Goal: Transaction & Acquisition: Book appointment/travel/reservation

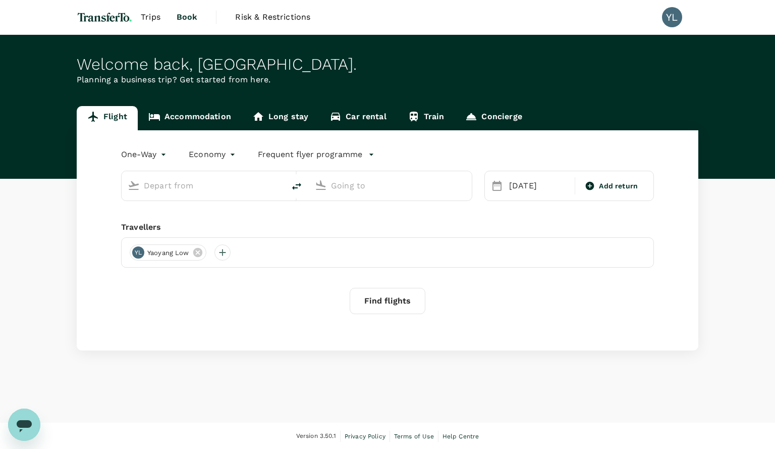
click at [195, 187] on input "text" at bounding box center [204, 186] width 120 height 16
type input "si"
type input "business"
type input "Osaka, Japan (any)"
type input "São Paulo, Brazil (any)"
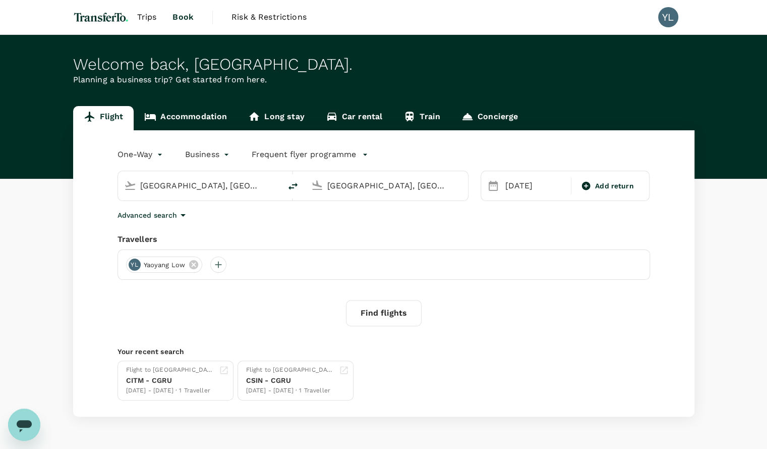
type input "Osaka, Japan (any)ngp"
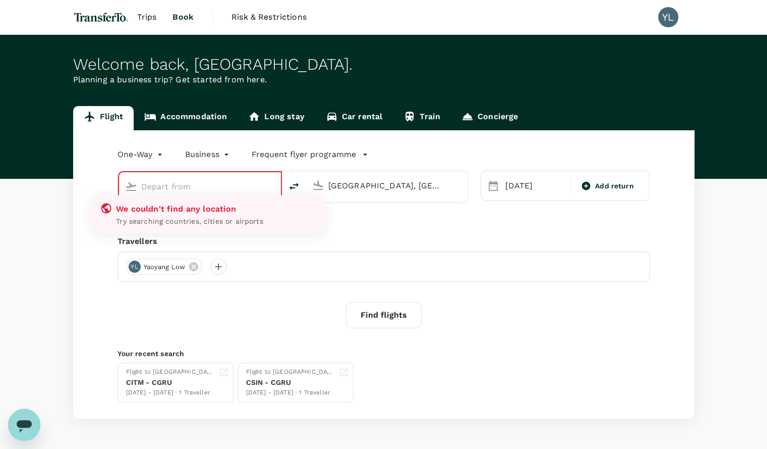
type input "o"
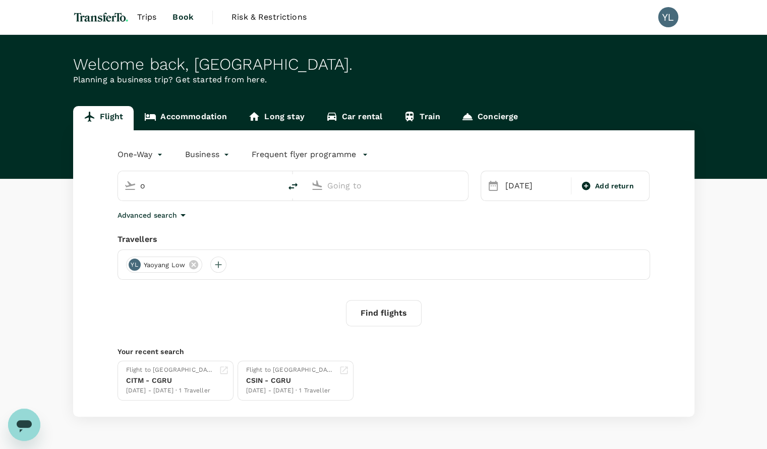
type input "Osaka, Japan (any)"
type input "São Paulo, Brazil (any)"
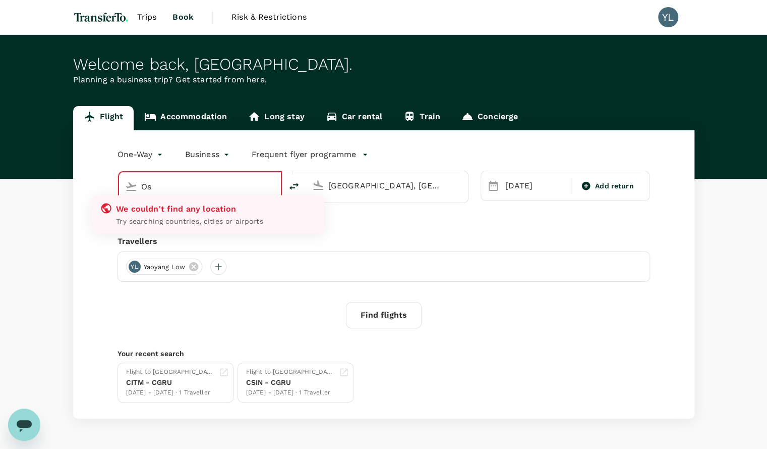
type input "O"
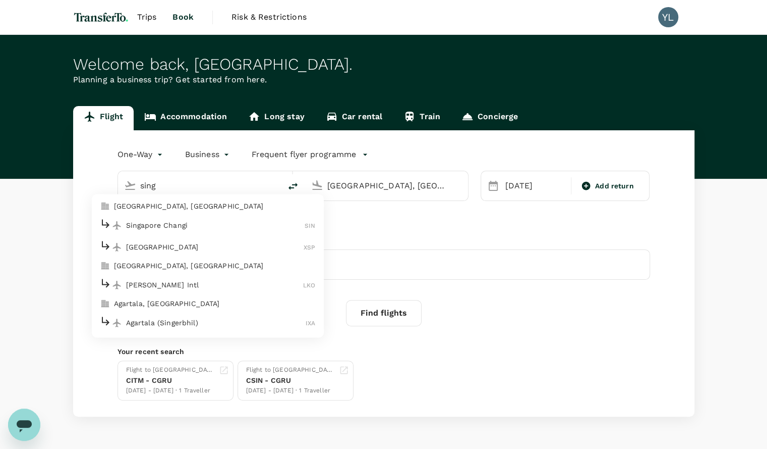
click at [198, 209] on p "Singapore, Singapore" at bounding box center [215, 206] width 202 height 10
type input "Singapore, Singapore (any)"
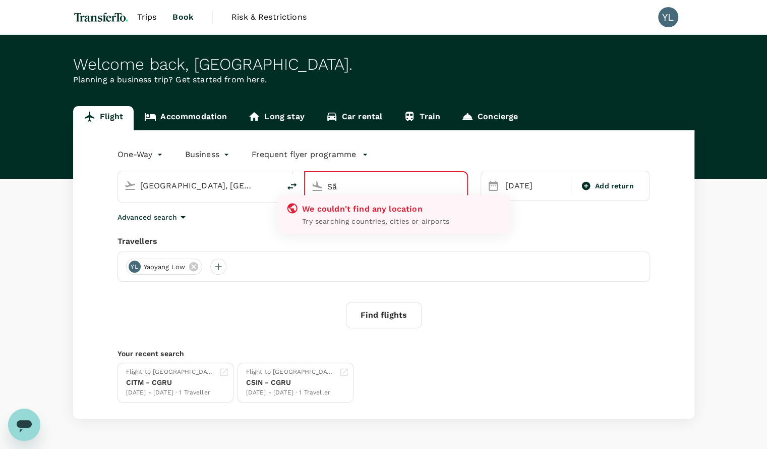
type input "S"
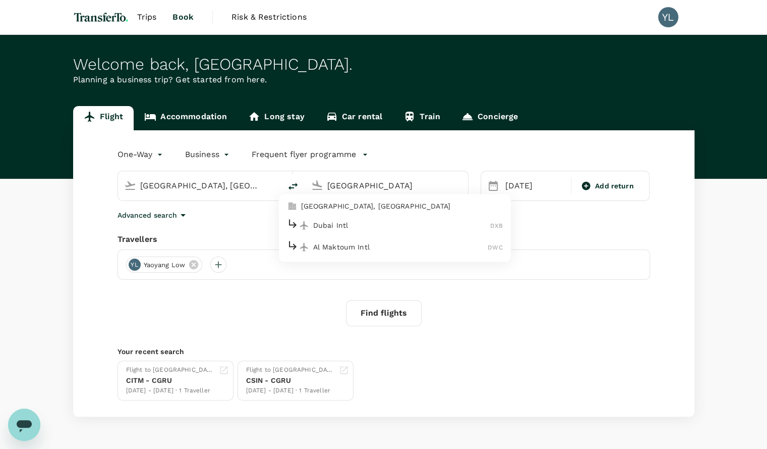
click at [377, 204] on p "Dubai, United Arab Emirates" at bounding box center [402, 206] width 202 height 10
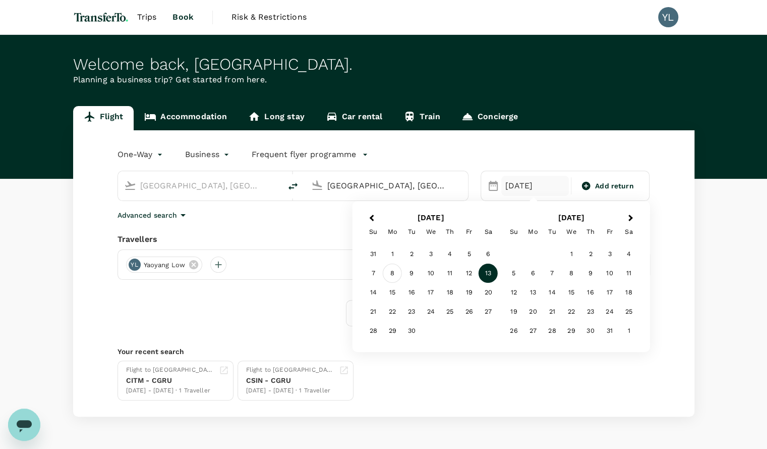
type input "Dubai, United Arab Emirates (any)"
click at [391, 272] on div "8" at bounding box center [392, 272] width 19 height 19
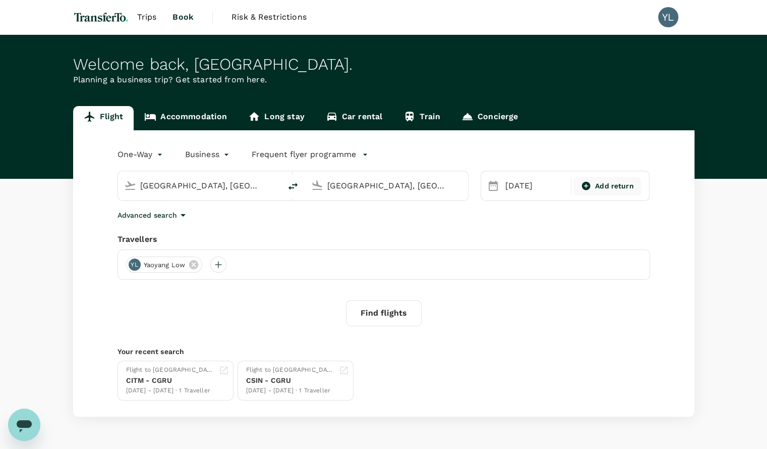
click at [610, 183] on span "Add return" at bounding box center [614, 186] width 39 height 11
type input "roundtrip"
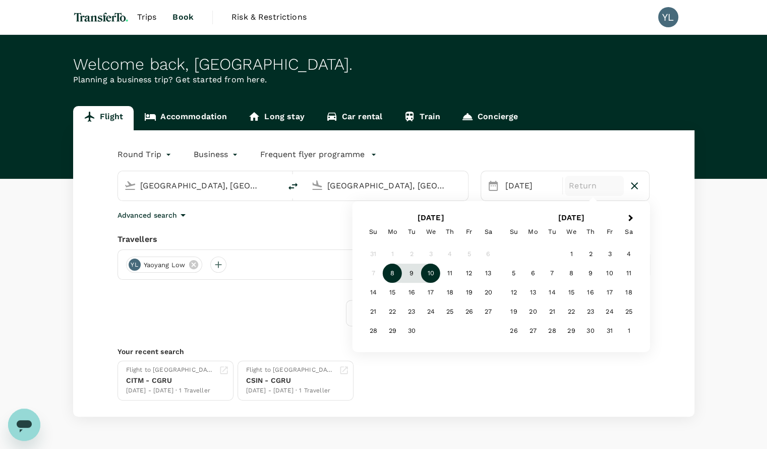
click at [436, 275] on div "10" at bounding box center [430, 272] width 19 height 19
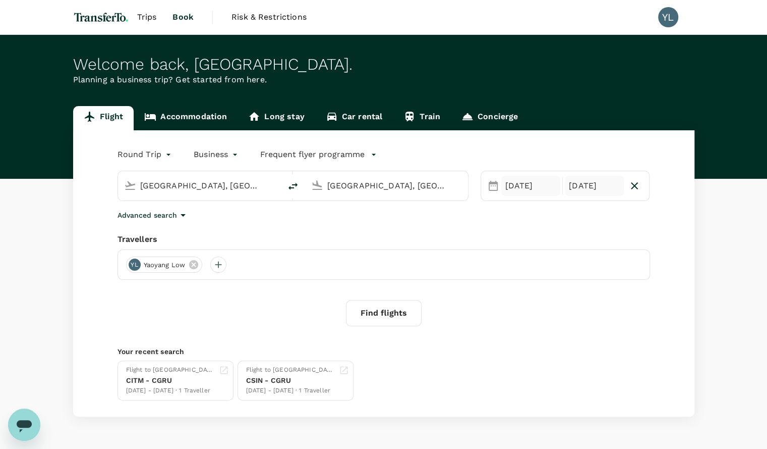
click at [523, 191] on div "08 Sep" at bounding box center [530, 186] width 59 height 20
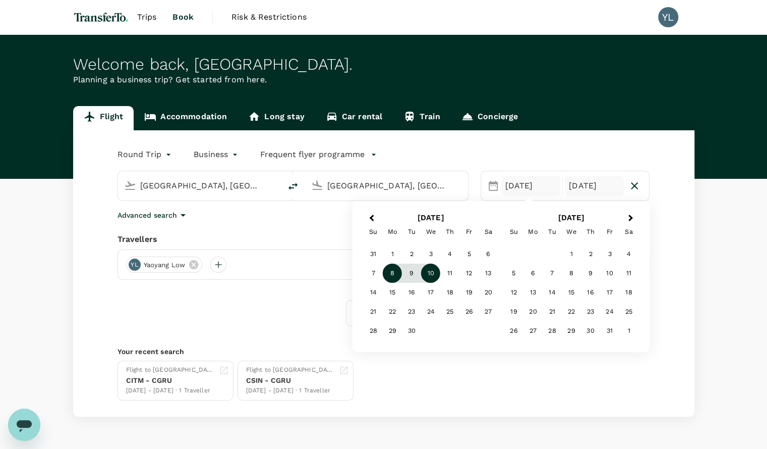
click at [282, 225] on div "Round Trip roundtrip Business business Frequent flyer programme Singapore, Sing…" at bounding box center [384, 273] width 622 height 286
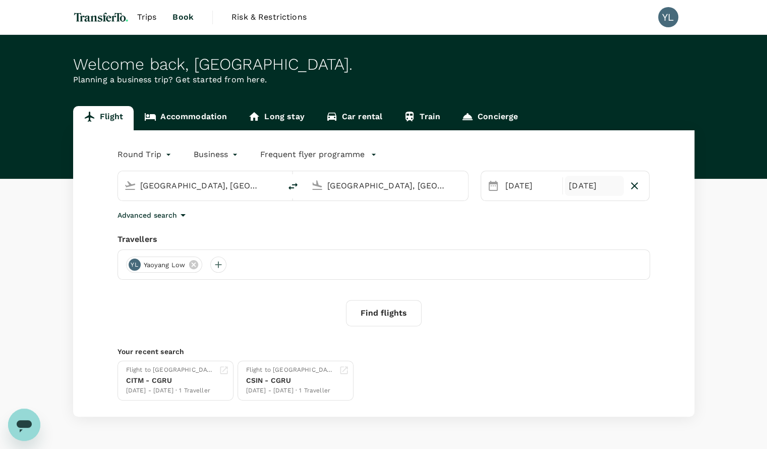
click at [371, 305] on button "Find flights" at bounding box center [384, 313] width 76 height 26
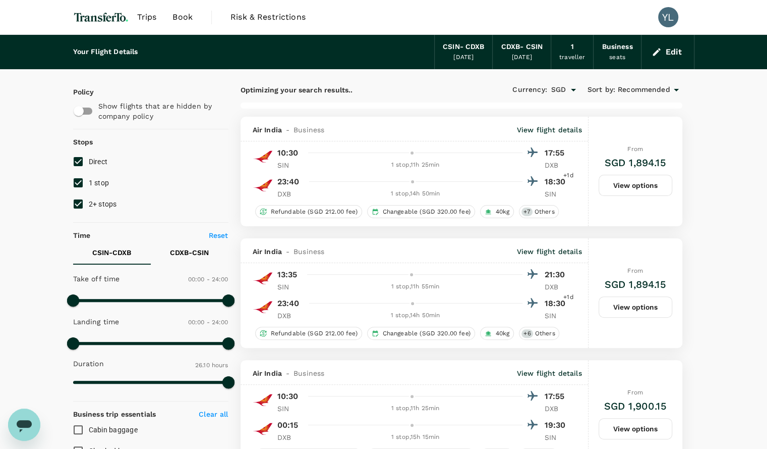
click at [81, 180] on input "1 stop" at bounding box center [78, 182] width 21 height 21
checkbox input "false"
click at [73, 206] on input "2+ stops" at bounding box center [78, 203] width 21 height 21
checkbox input "false"
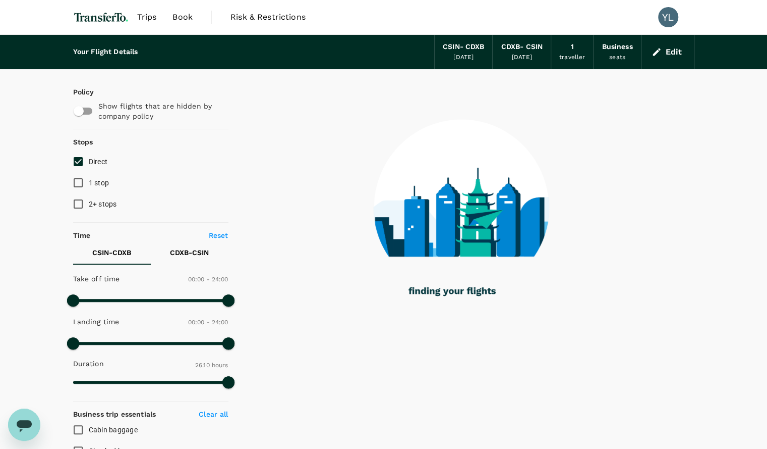
type input "2085"
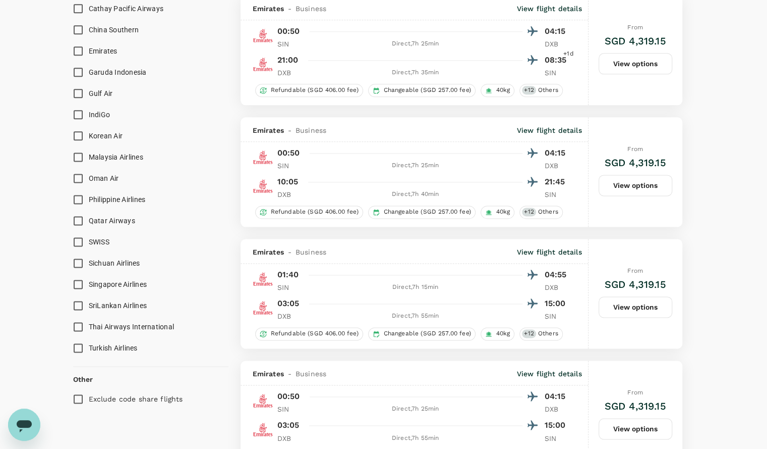
scroll to position [656, 0]
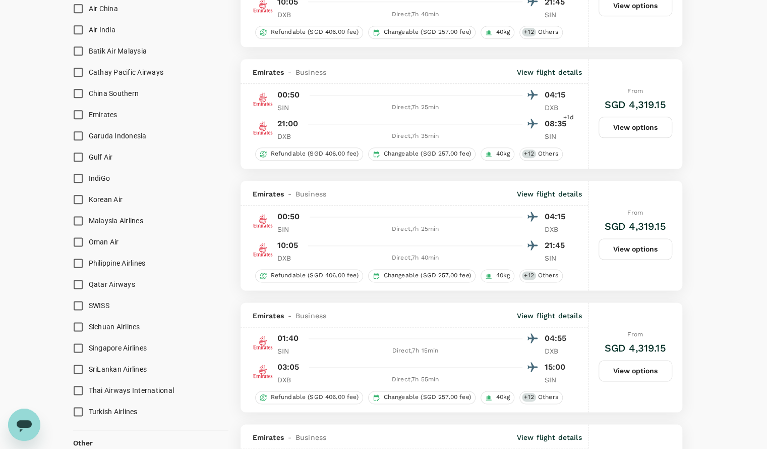
drag, startPoint x: 740, startPoint y: 163, endPoint x: 745, endPoint y: 160, distance: 6.6
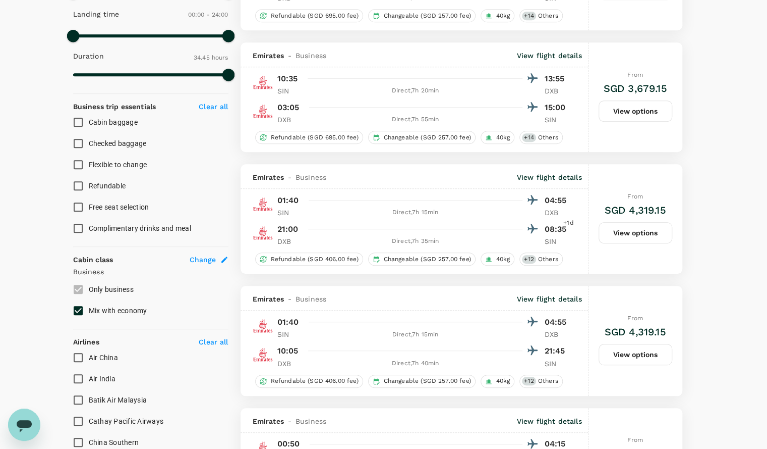
scroll to position [303, 0]
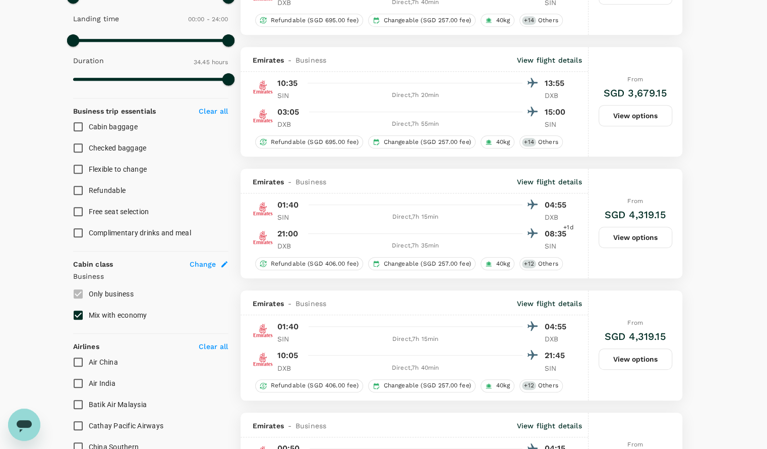
click at [635, 237] on button "View options" at bounding box center [636, 237] width 74 height 21
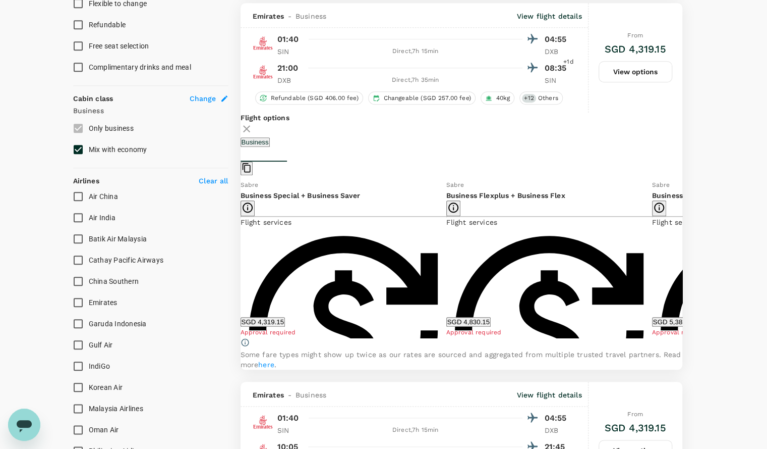
scroll to position [470, 0]
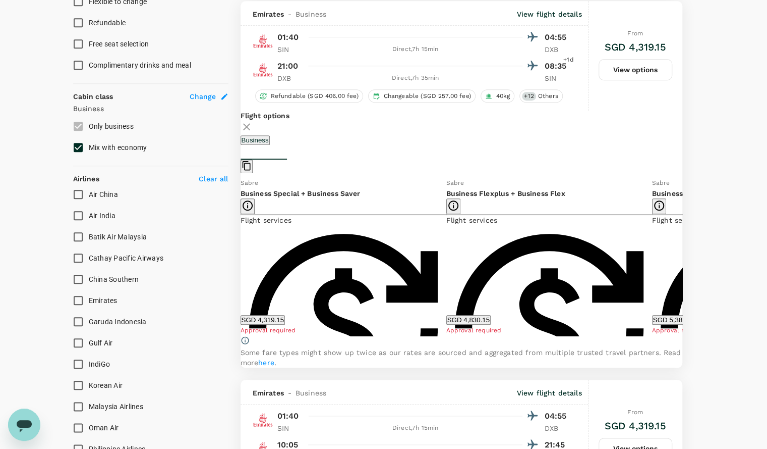
click at [285, 319] on button "SGD 4,319.15" at bounding box center [263, 320] width 44 height 10
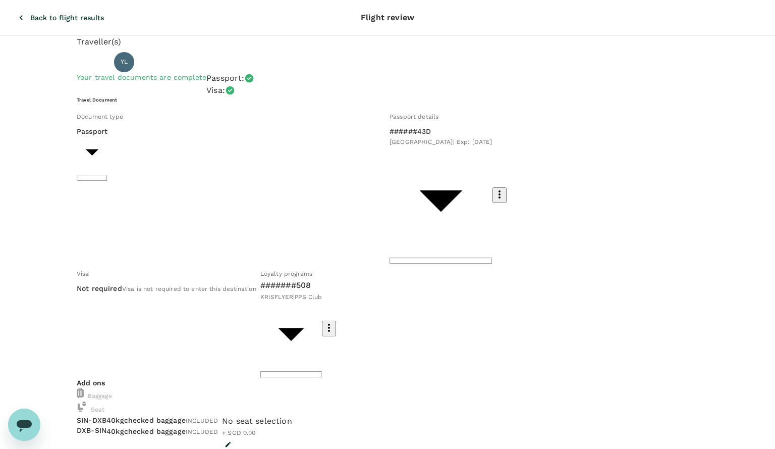
click at [434, 216] on body "Back to flight results Flight review Traveller(s) Traveller 1 : YL Yaoyang Low …" at bounding box center [387, 440] width 775 height 880
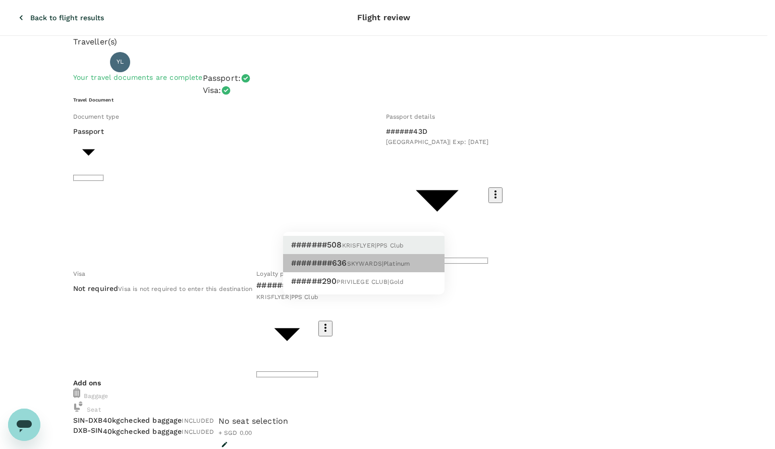
click at [425, 261] on li "########636 SKYWARDS | Platinum" at bounding box center [363, 263] width 161 height 18
type input "9a996497-e086-4521-8955-6ca2b19118d3"
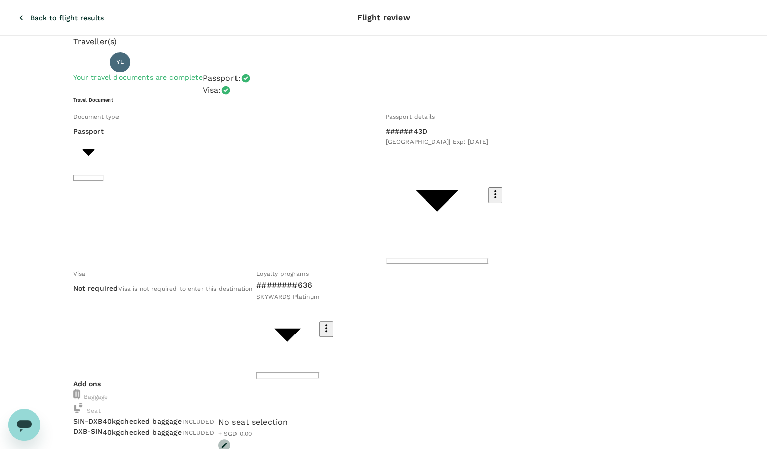
click at [228, 441] on icon "button" at bounding box center [224, 444] width 7 height 7
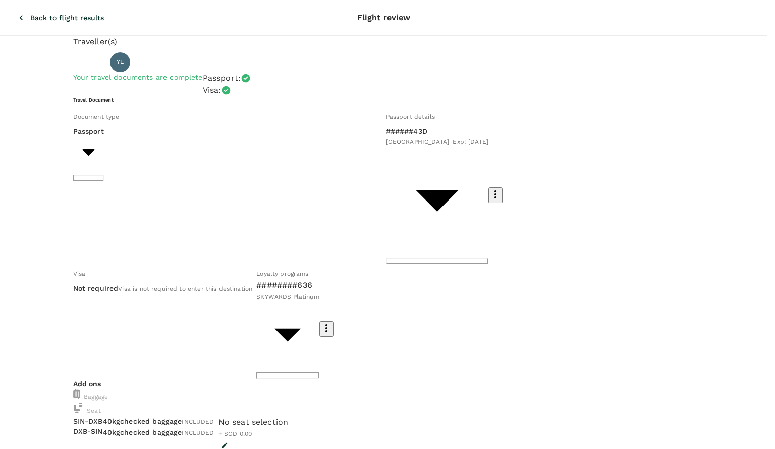
click at [118, 222] on p "Select" at bounding box center [73, 227] width 89 height 10
click at [121, 326] on p "Select" at bounding box center [76, 331] width 89 height 10
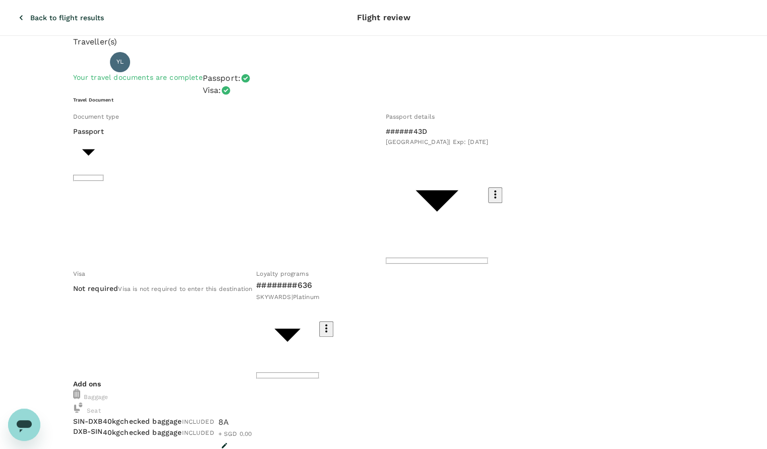
type input "9f86f5ea-eef2-4806-bc5d-0eeed3f8957b"
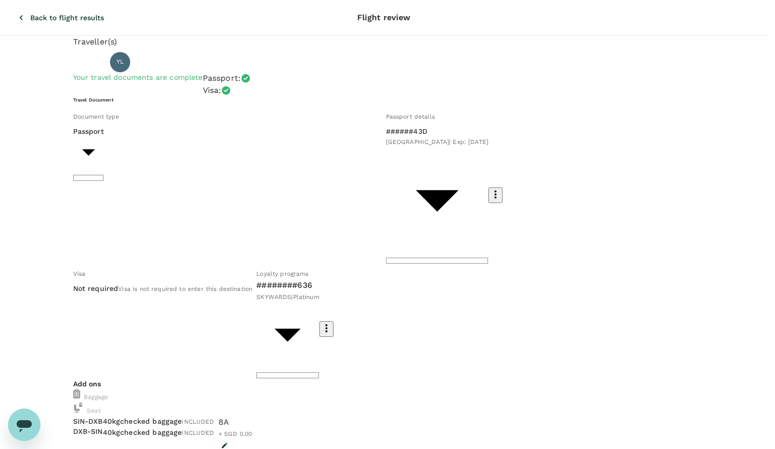
type textarea "sfds"
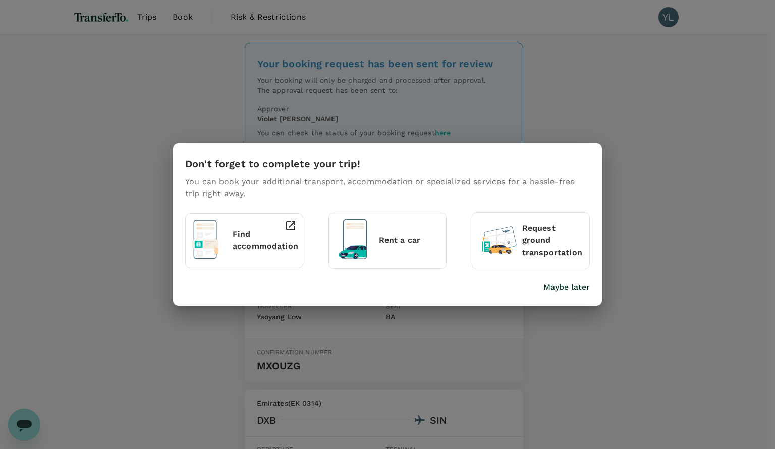
click at [600, 104] on div "Don't forget to complete your trip! You can book your additional transport, acc…" at bounding box center [387, 224] width 775 height 449
click at [571, 289] on p "Maybe later" at bounding box center [566, 287] width 46 height 12
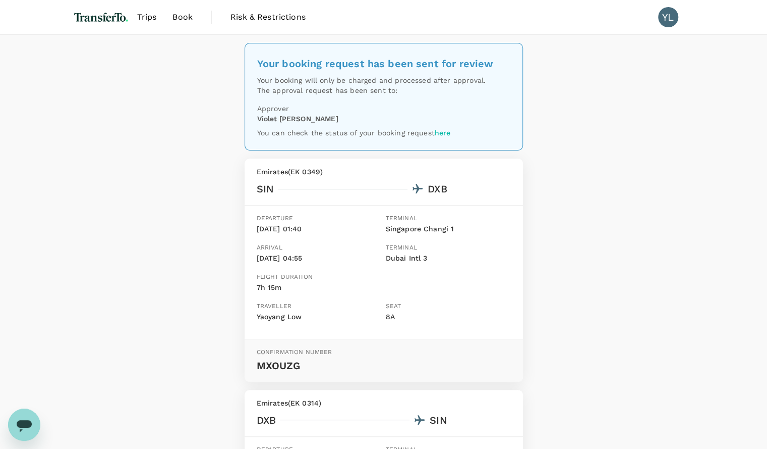
scroll to position [202, 0]
